Goal: Task Accomplishment & Management: Manage account settings

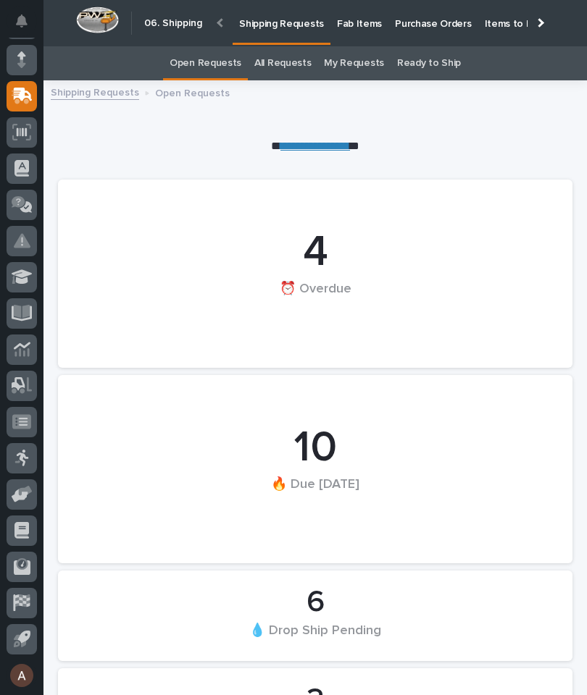
click at [540, 25] on div at bounding box center [538, 22] width 9 height 9
click at [388, 35] on link "Fab Items" at bounding box center [359, 22] width 58 height 45
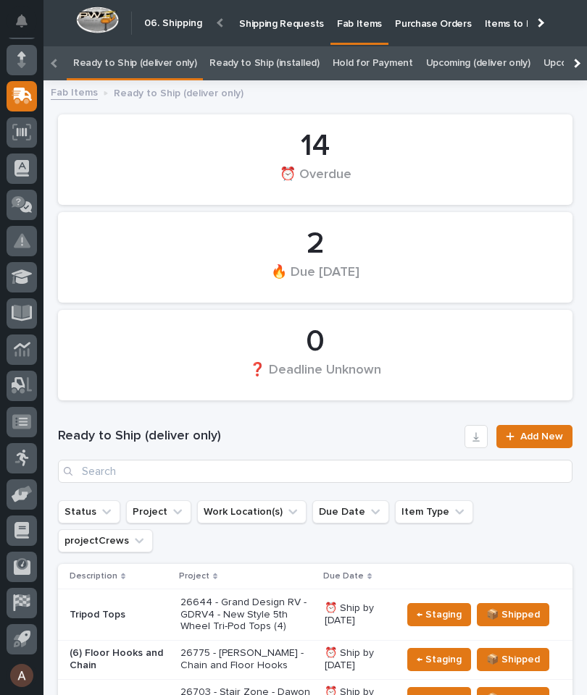
click at [583, 60] on div at bounding box center [574, 63] width 23 height 34
click at [551, 64] on link "All" at bounding box center [556, 63] width 10 height 34
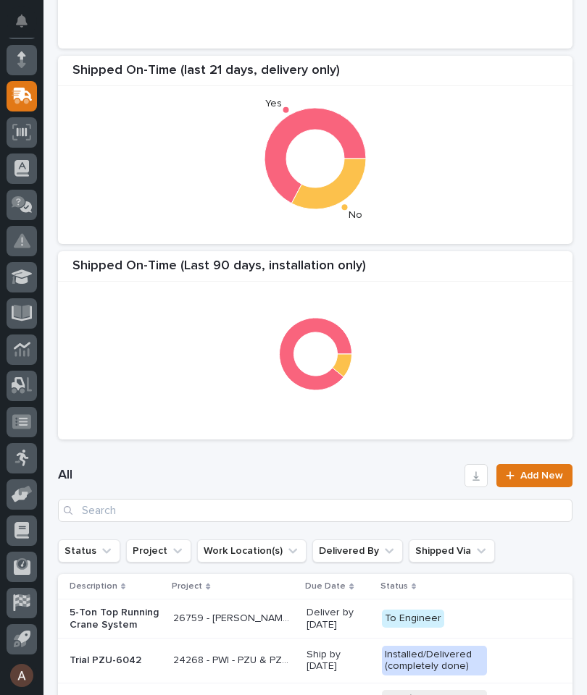
scroll to position [254, 0]
click at [405, 511] on input "Search" at bounding box center [315, 510] width 514 height 23
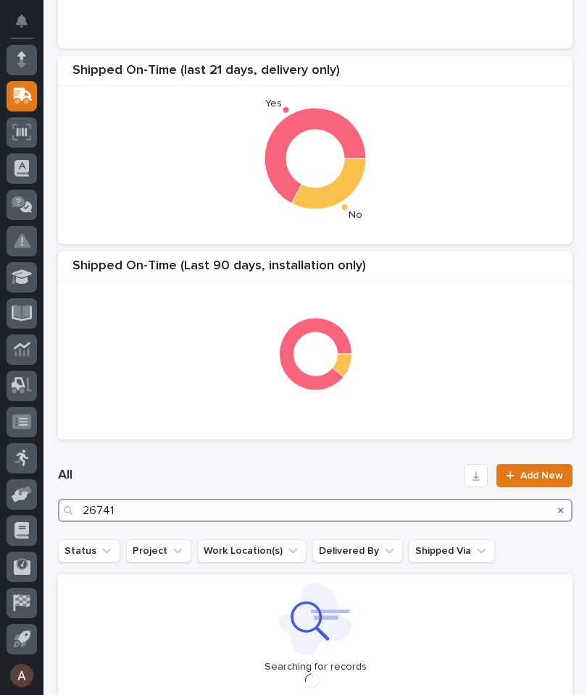
type input "26741"
click at [497, 244] on div "Shipped On-Time (Last 90 Days, delivery only) Shipped On-Time (last 21 days, de…" at bounding box center [315, 150] width 529 height 594
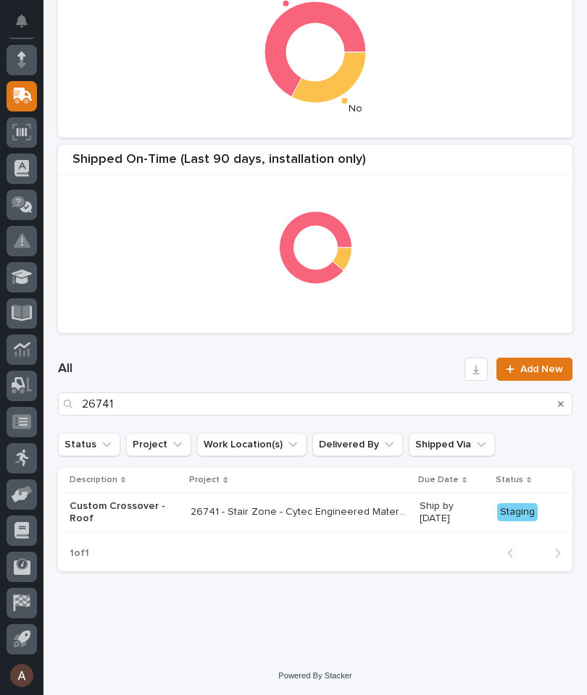
scroll to position [360, 0]
click at [127, 504] on p "Custom Crossover - Roof" at bounding box center [124, 513] width 109 height 25
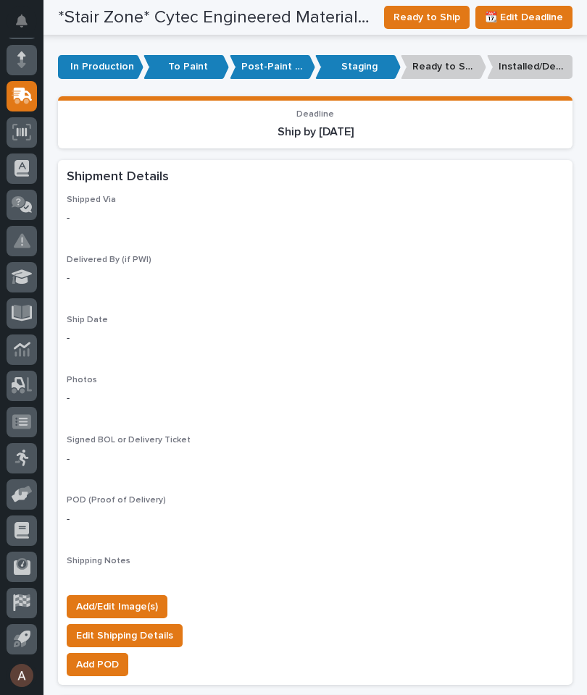
scroll to position [1026, 0]
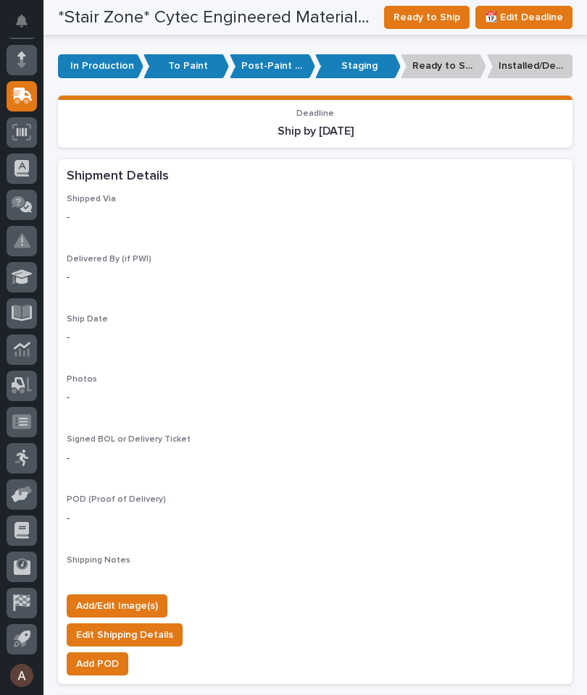
click at [133, 597] on span "Add/Edit Image(s)" at bounding box center [117, 605] width 82 height 17
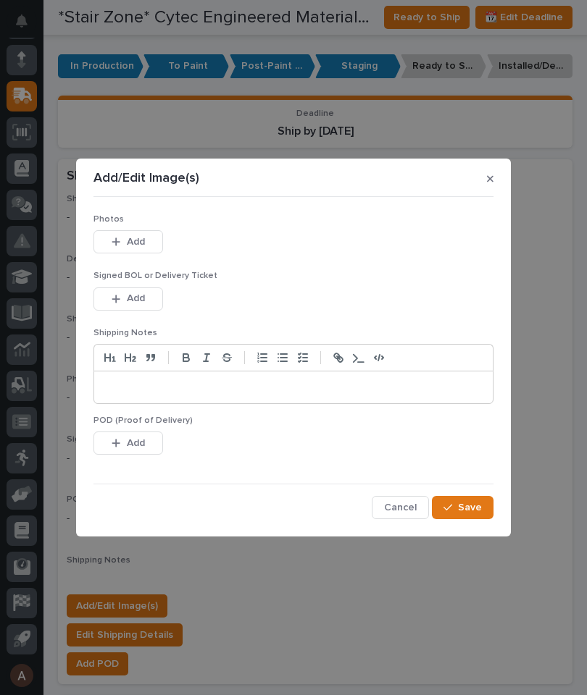
click at [493, 173] on button "button" at bounding box center [490, 178] width 18 height 23
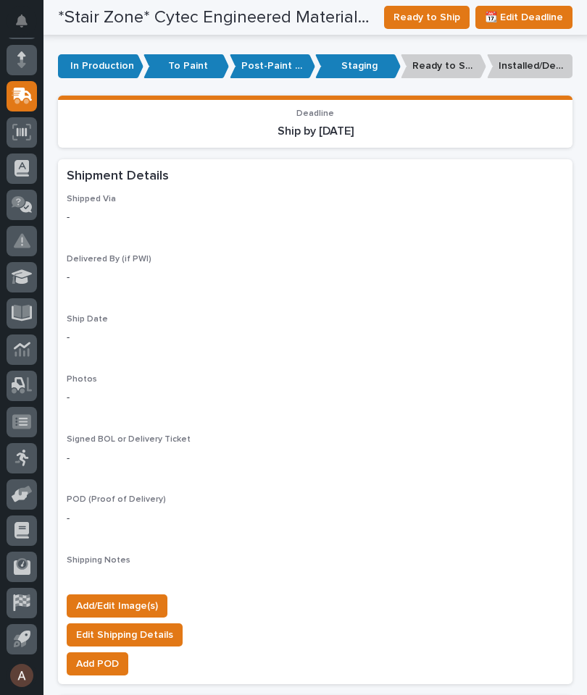
click at [137, 597] on span "Add/Edit Image(s)" at bounding box center [117, 605] width 82 height 17
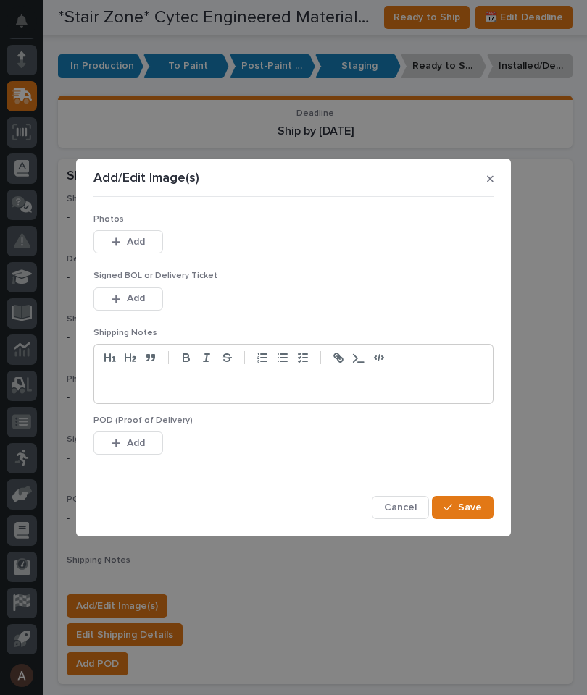
click at [147, 242] on button "Add" at bounding box center [128, 241] width 70 height 23
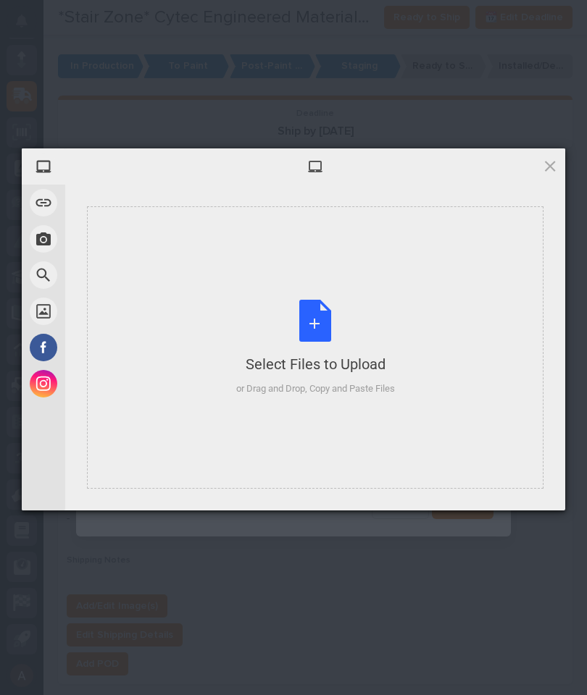
click at [460, 278] on div "Select Files to Upload or Drag and Drop, Copy and Paste Files" at bounding box center [315, 347] width 456 height 282
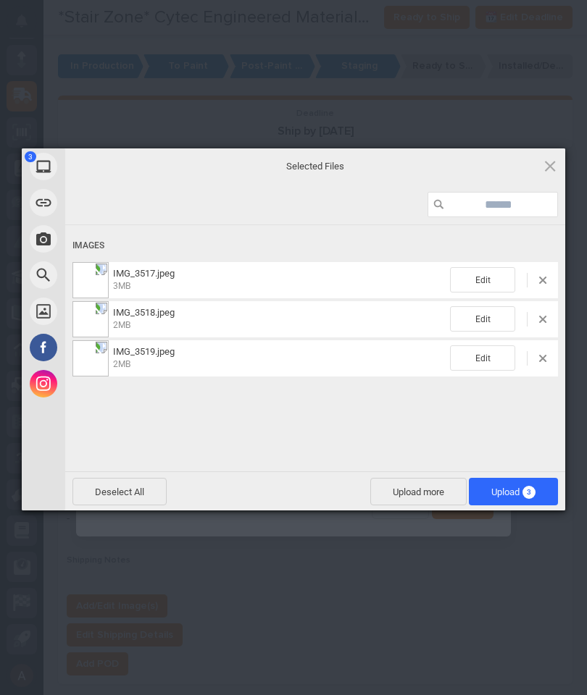
click at [519, 495] on span "Upload 3" at bounding box center [513, 492] width 44 height 11
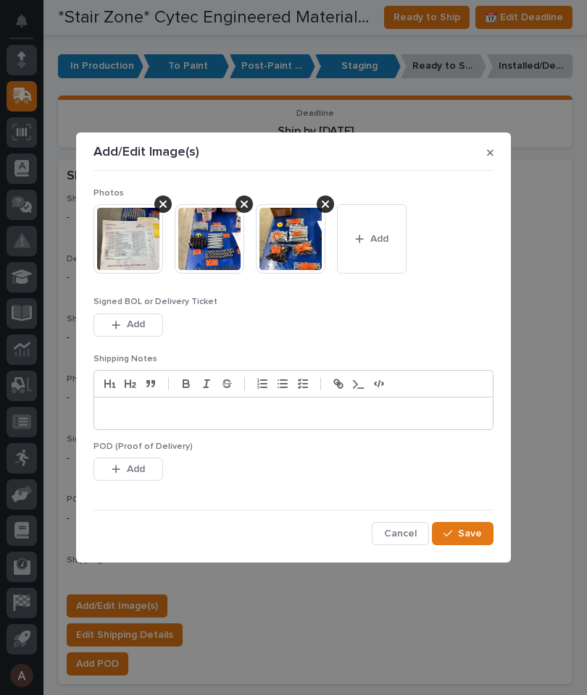
click at [473, 527] on span "Save" at bounding box center [470, 533] width 24 height 13
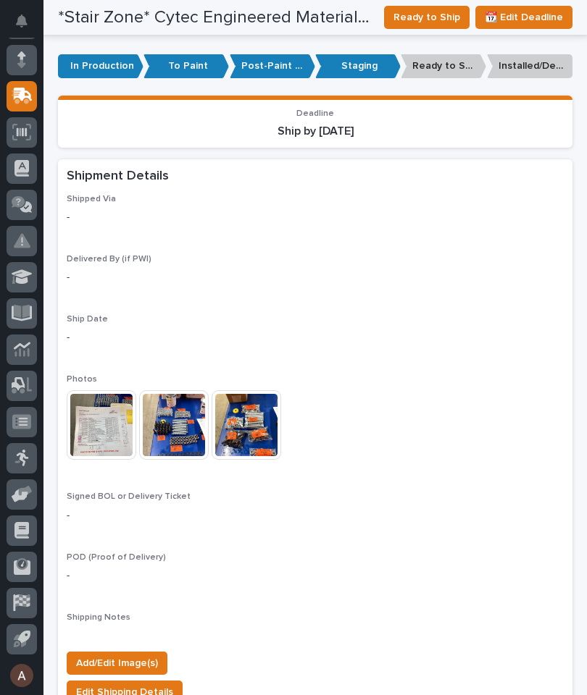
click at [430, 11] on span "Ready to Ship" at bounding box center [426, 17] width 67 height 17
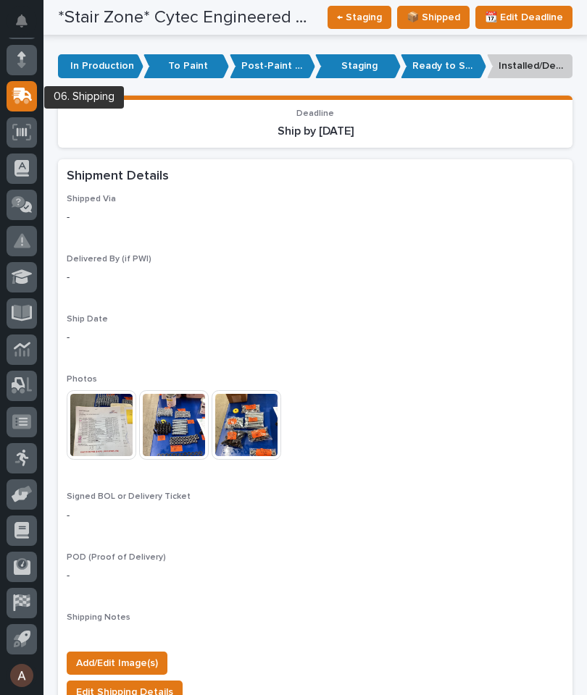
click at [25, 91] on icon at bounding box center [23, 95] width 19 height 14
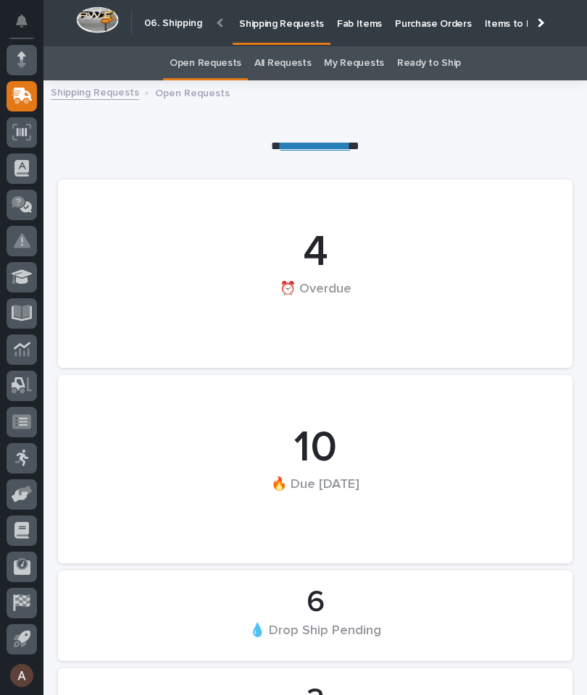
click at [542, 20] on div at bounding box center [538, 22] width 23 height 45
click at [382, 26] on p "Fab Items" at bounding box center [359, 15] width 45 height 30
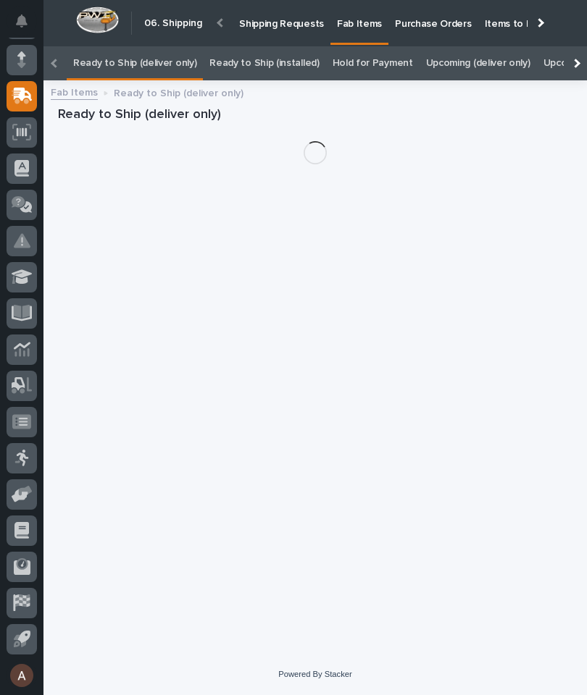
scroll to position [0, -102]
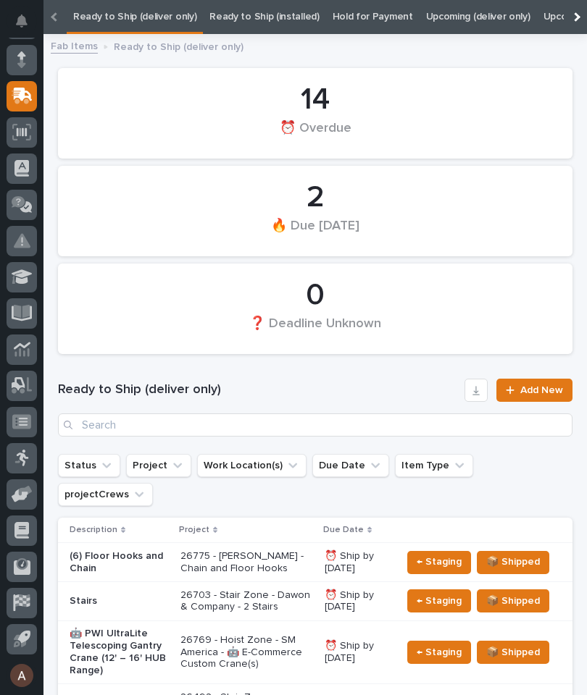
click at [579, 21] on div at bounding box center [574, 17] width 23 height 34
click at [551, 20] on link "All" at bounding box center [556, 17] width 10 height 34
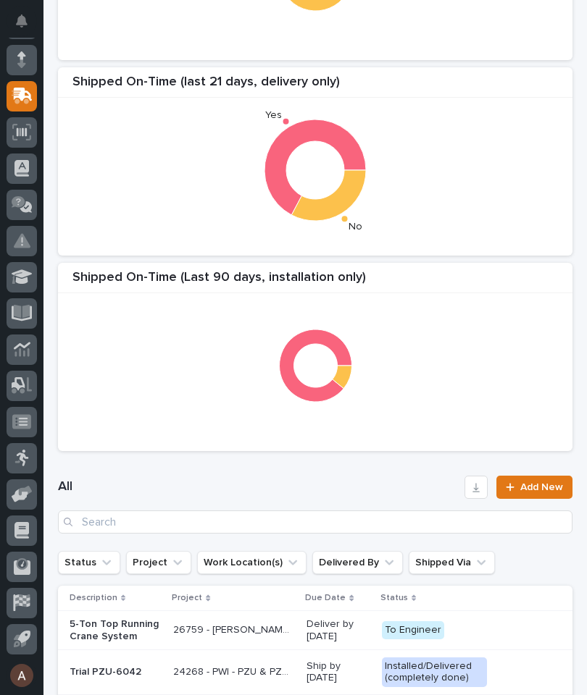
scroll to position [243, 0]
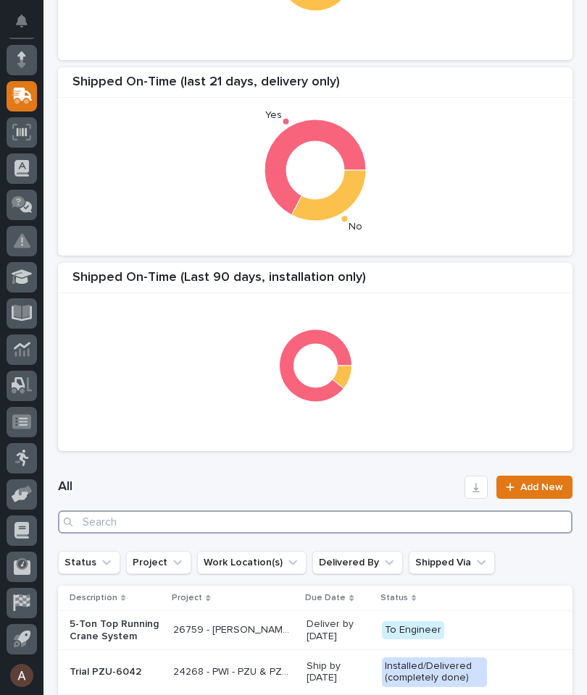
click at [325, 527] on input "Search" at bounding box center [315, 522] width 514 height 23
